Goal: Transaction & Acquisition: Purchase product/service

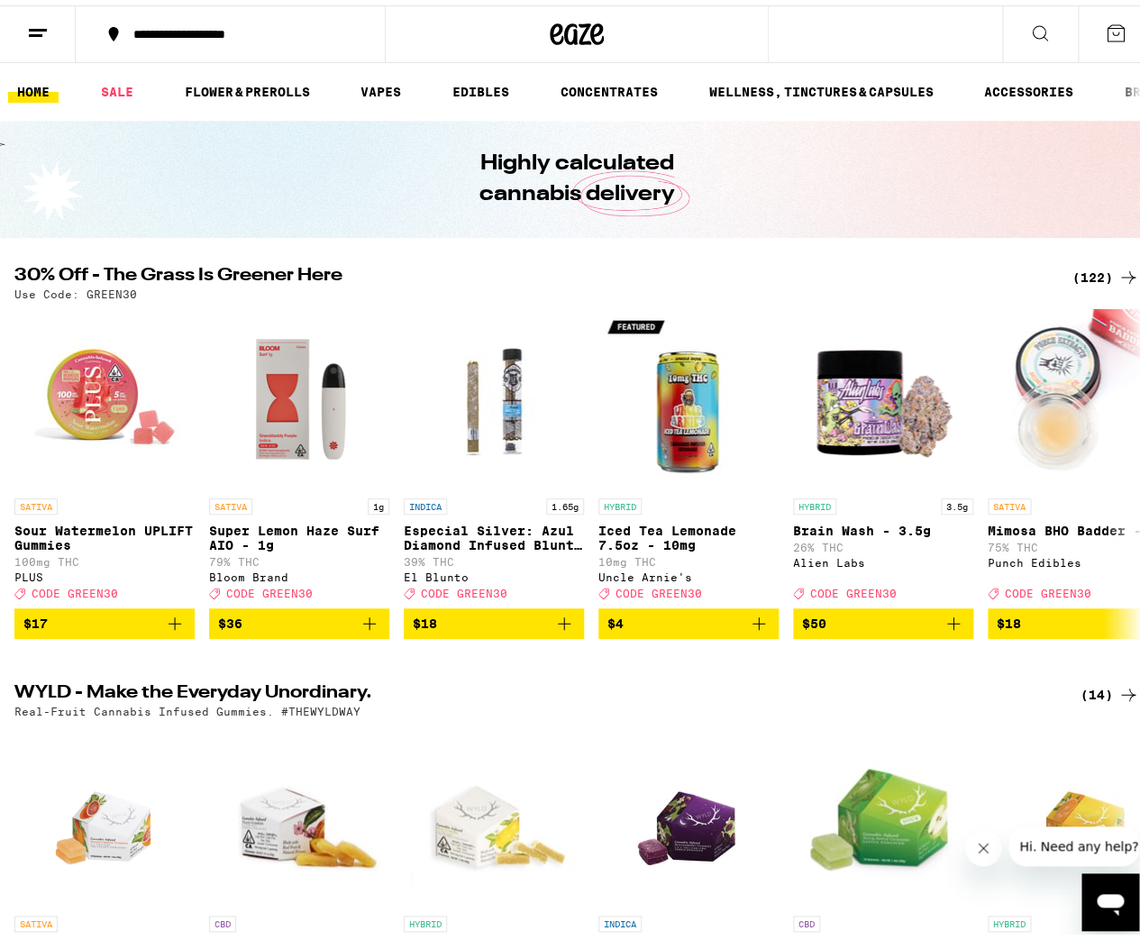
click at [1117, 268] on icon at bounding box center [1128, 272] width 22 height 22
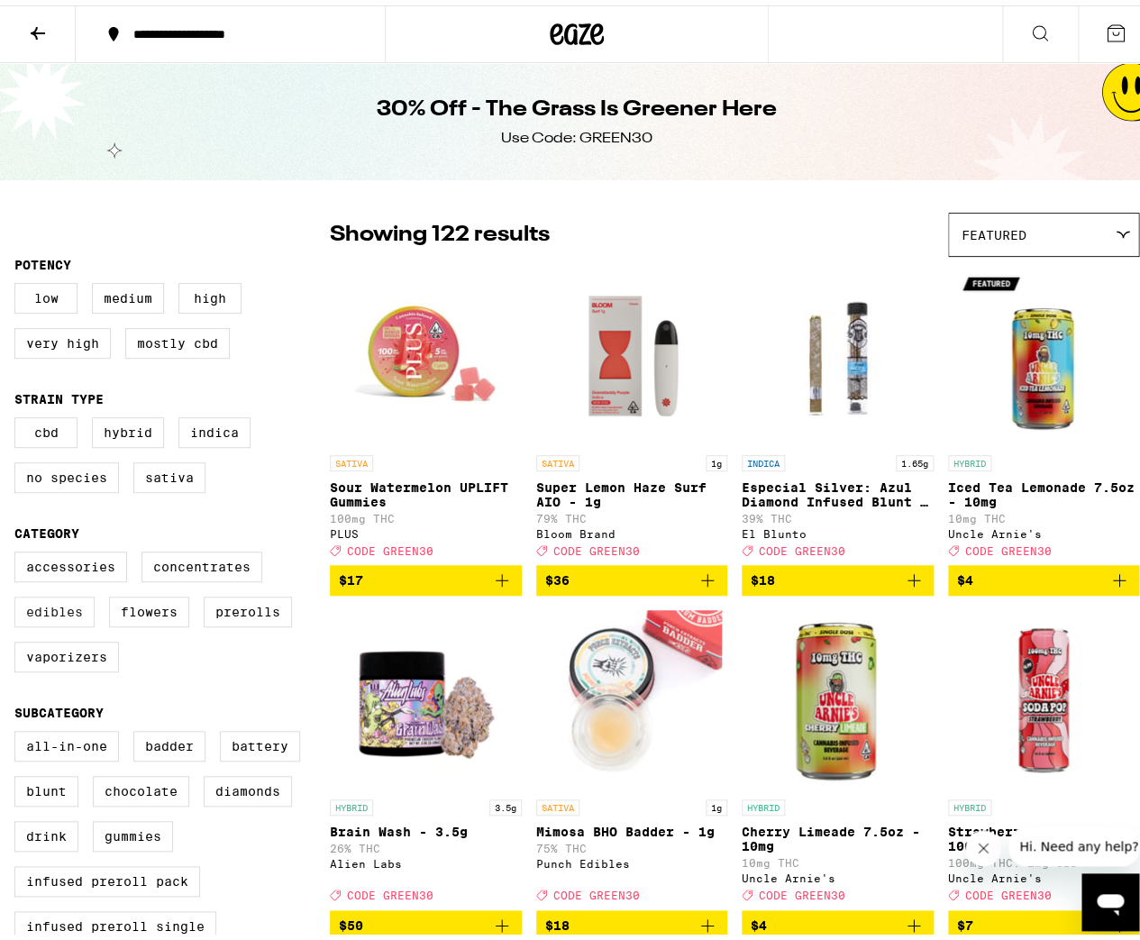
click at [71, 622] on label "Edibles" at bounding box center [54, 606] width 80 height 31
click at [19, 550] on input "Edibles" at bounding box center [18, 549] width 1 height 1
checkbox input "true"
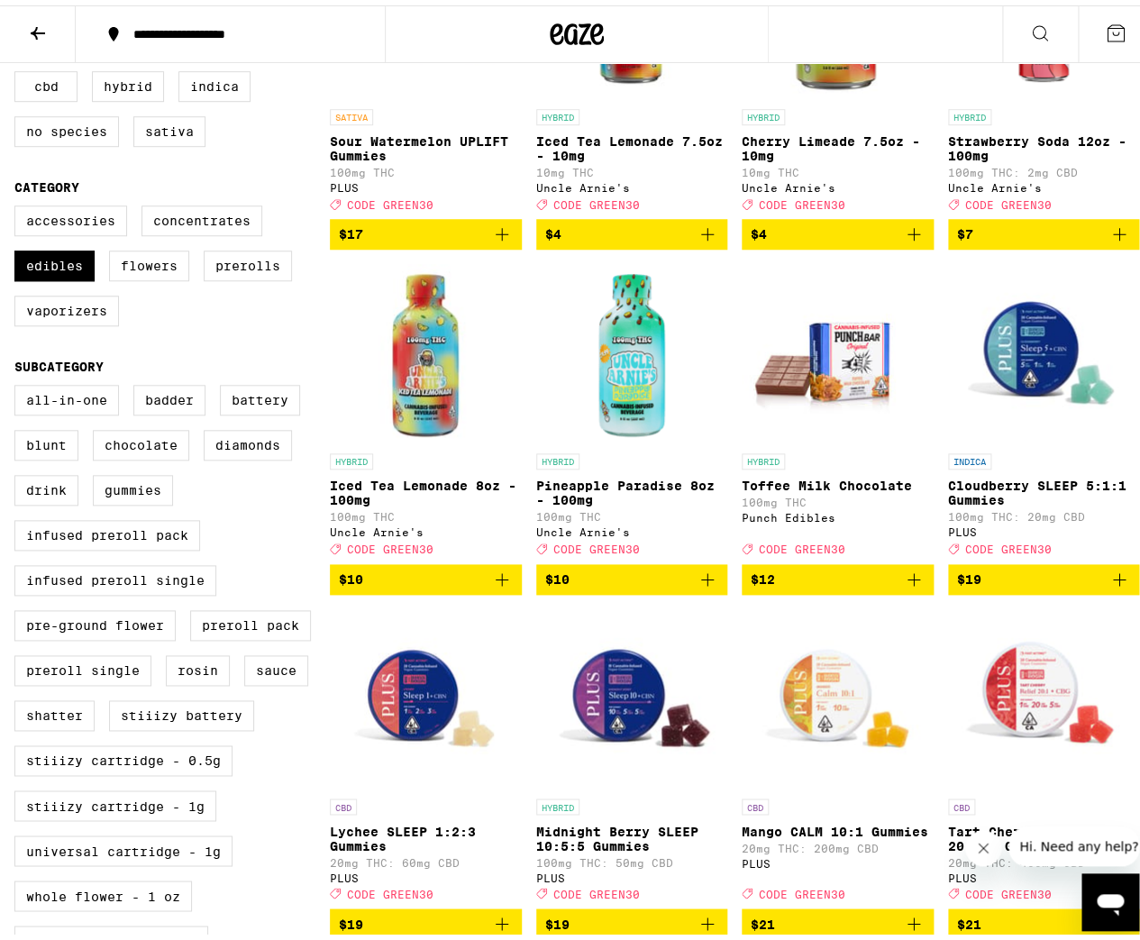
scroll to position [58, 0]
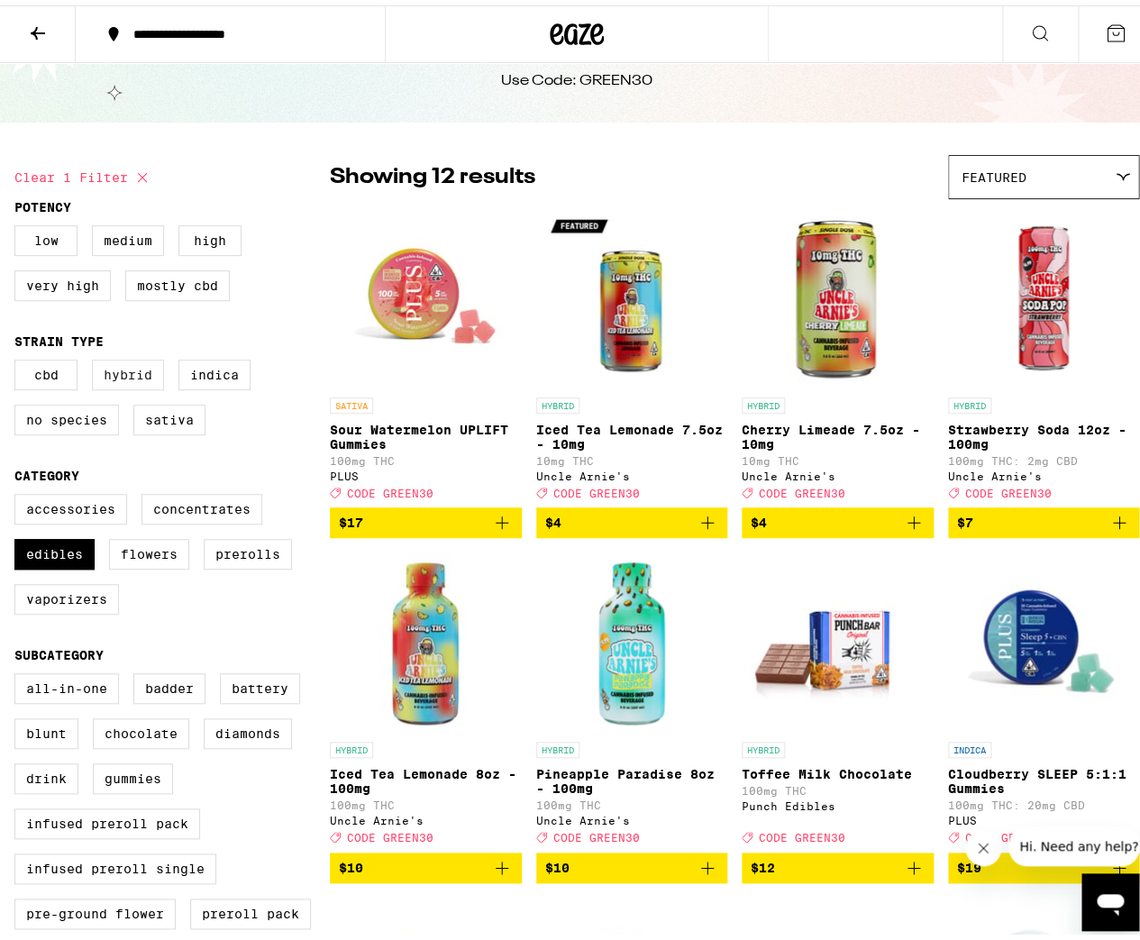
click at [128, 378] on label "Hybrid" at bounding box center [128, 369] width 72 height 31
click at [19, 358] on input "Hybrid" at bounding box center [18, 357] width 1 height 1
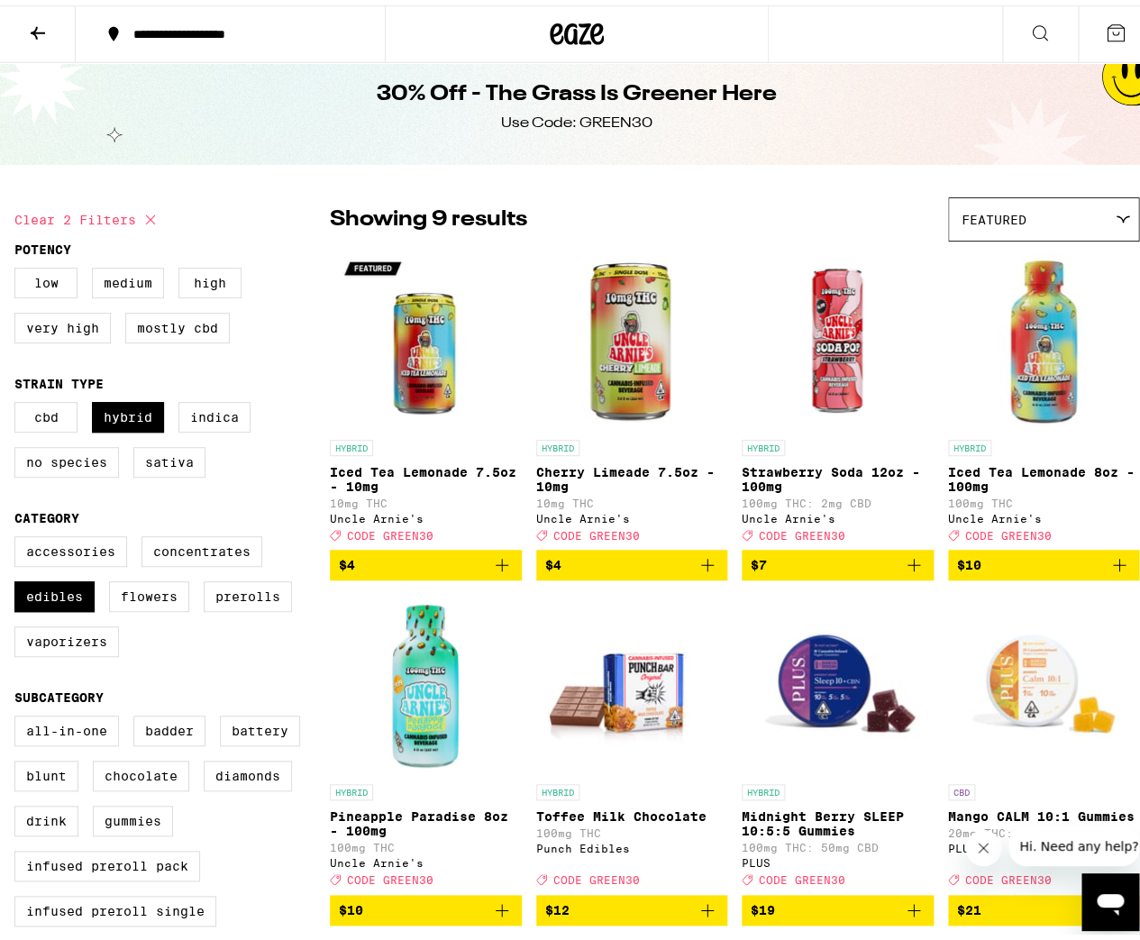
scroll to position [29, 0]
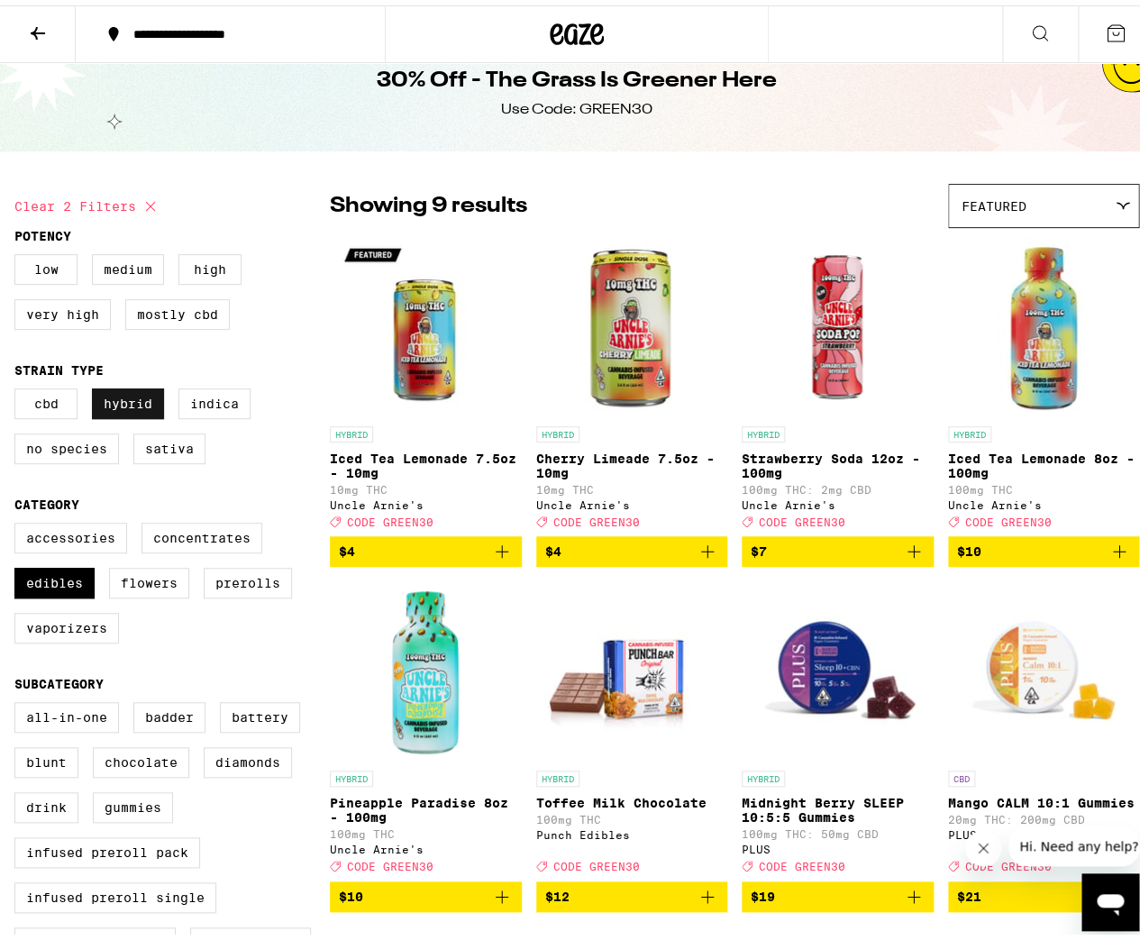
click at [141, 402] on label "Hybrid" at bounding box center [128, 398] width 72 height 31
click at [19, 387] on input "Hybrid" at bounding box center [18, 386] width 1 height 1
checkbox input "false"
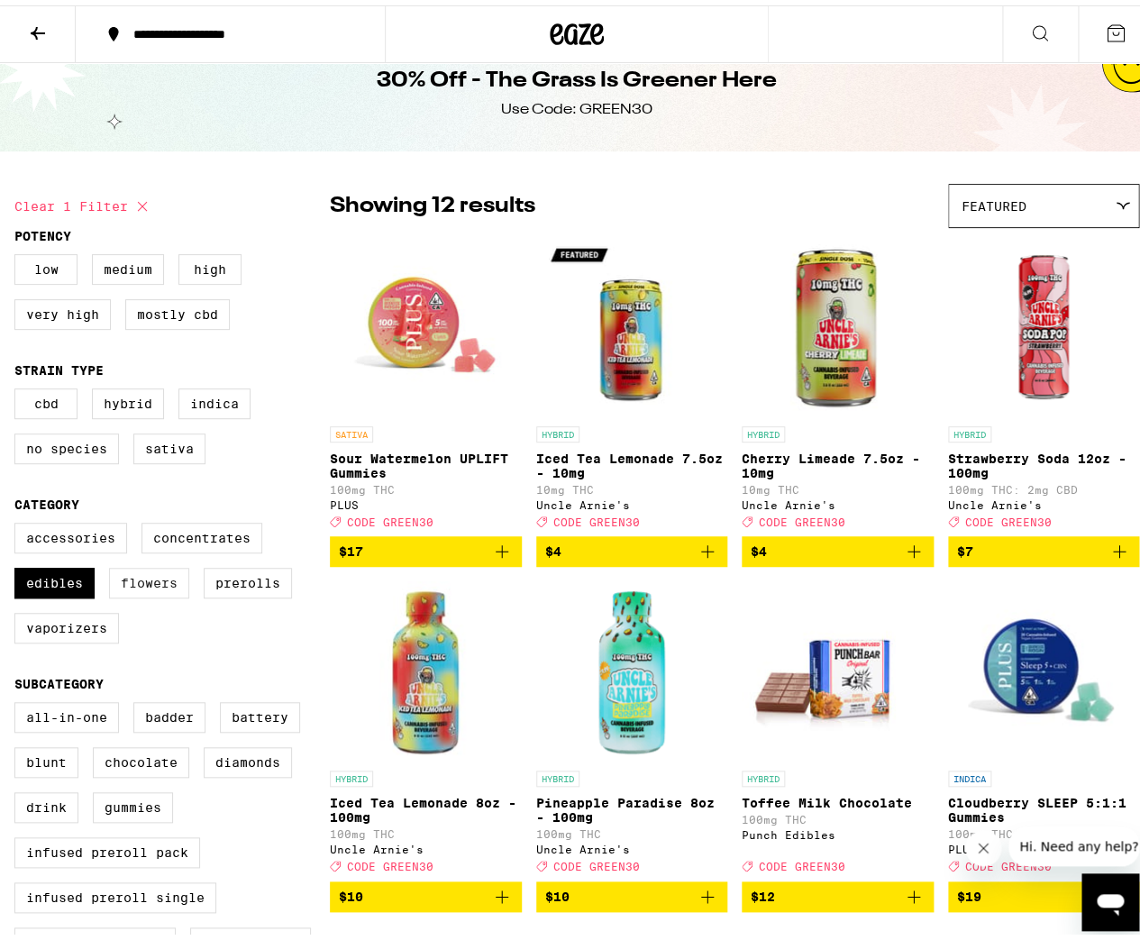
click at [150, 593] on label "Flowers" at bounding box center [149, 577] width 80 height 31
click at [19, 521] on input "Flowers" at bounding box center [18, 520] width 1 height 1
checkbox input "true"
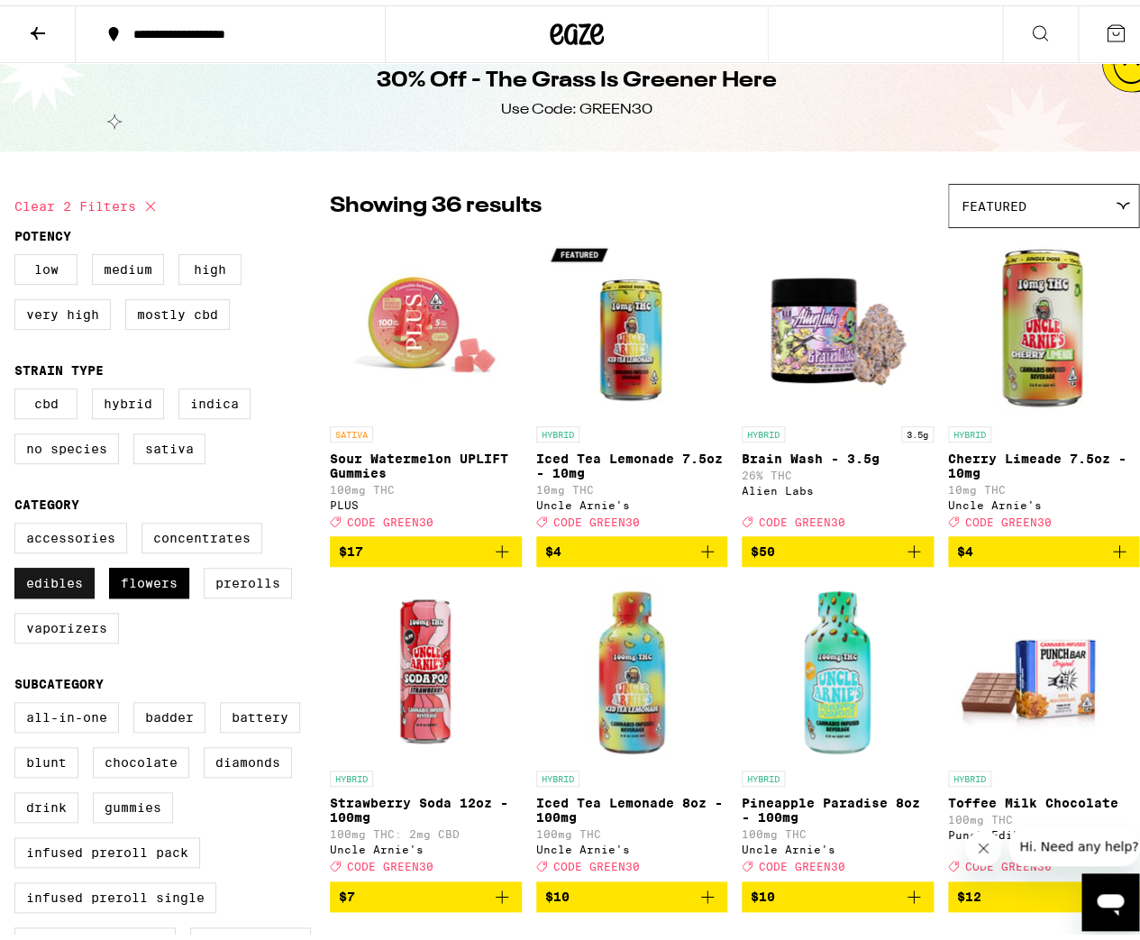
click at [73, 593] on label "Edibles" at bounding box center [54, 577] width 80 height 31
click at [19, 521] on input "Edibles" at bounding box center [18, 520] width 1 height 1
checkbox input "false"
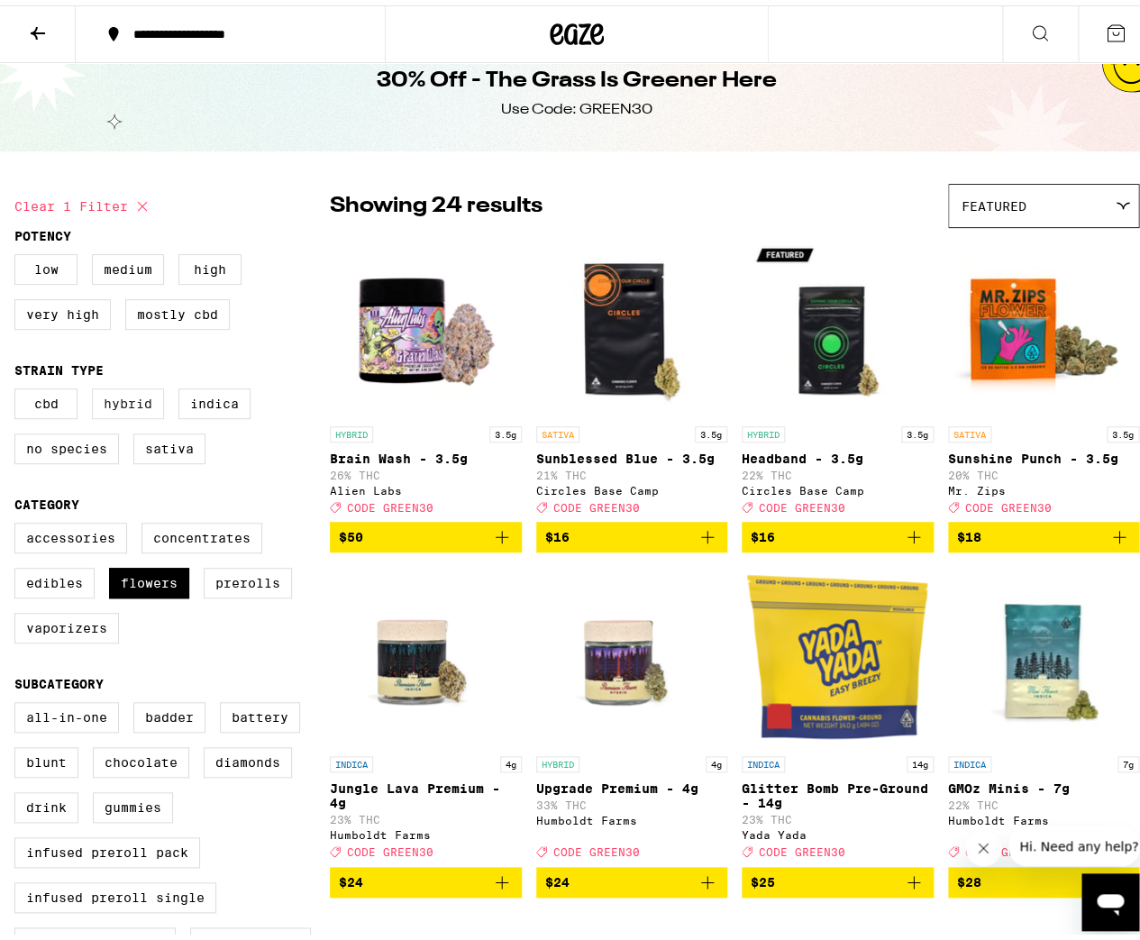
click at [124, 398] on label "Hybrid" at bounding box center [128, 398] width 72 height 31
click at [19, 387] on input "Hybrid" at bounding box center [18, 386] width 1 height 1
checkbox input "true"
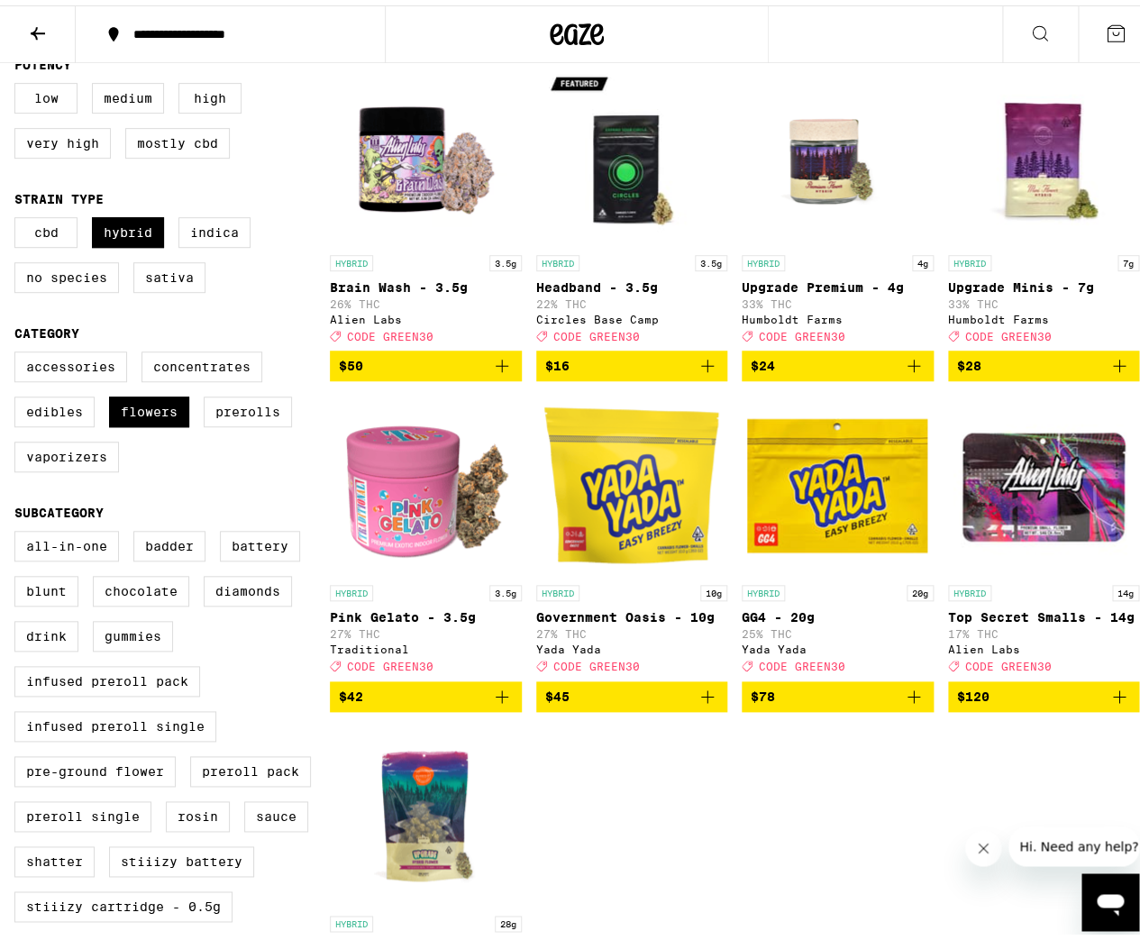
scroll to position [43, 0]
